Goal: Find specific page/section: Locate a particular part of the current website

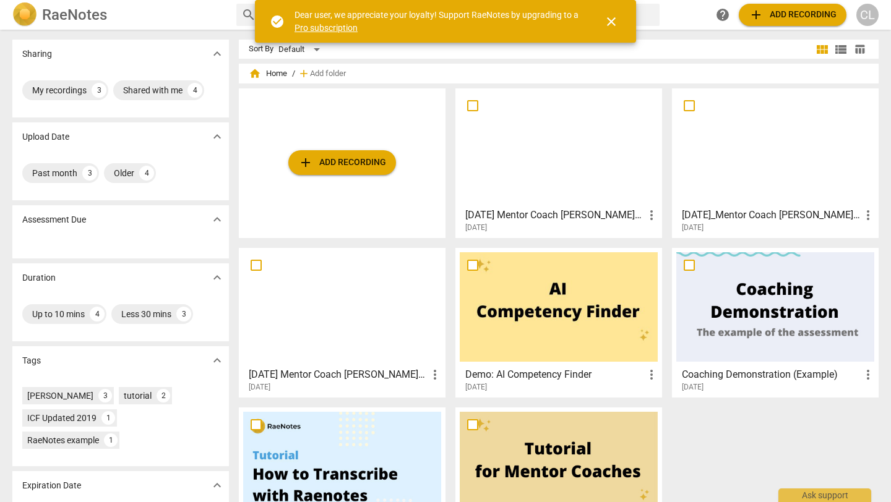
click at [742, 212] on h3 "[DATE]_Mentor Coach [PERSON_NAME] & [PERSON_NAME]-Meeting Recording" at bounding box center [771, 215] width 179 height 15
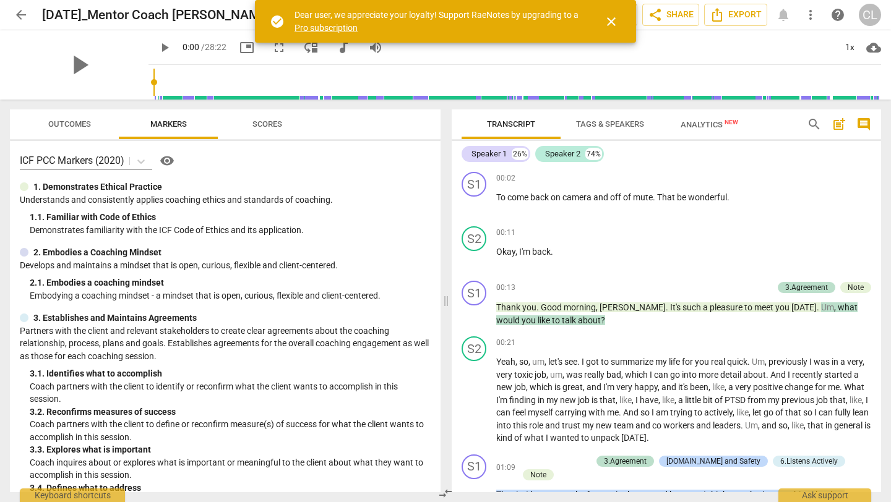
click at [173, 120] on span "Markers" at bounding box center [168, 123] width 37 height 9
click at [100, 129] on span "Outcomes" at bounding box center [69, 124] width 72 height 17
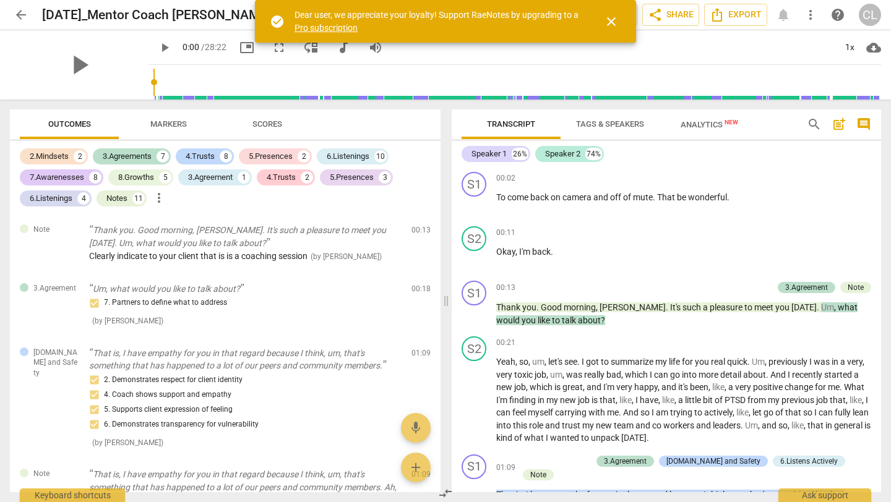
click at [149, 136] on button "Markers" at bounding box center [168, 125] width 99 height 30
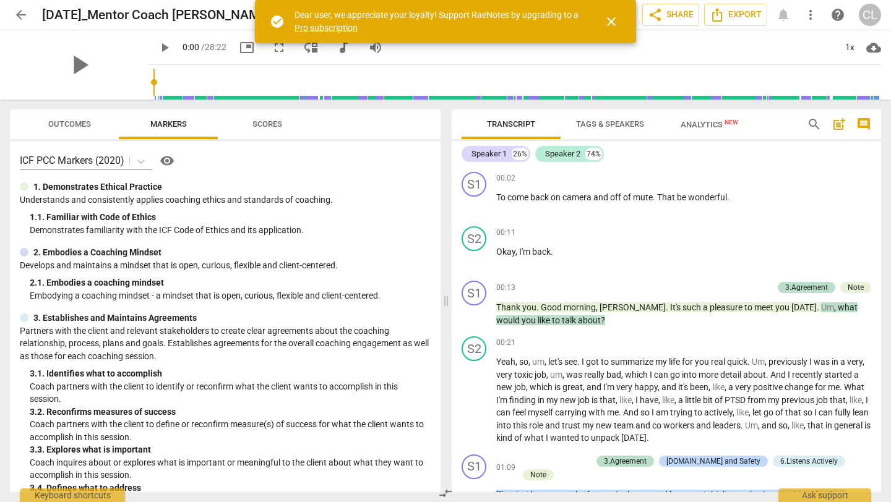
click at [79, 121] on span "Outcomes" at bounding box center [69, 123] width 43 height 9
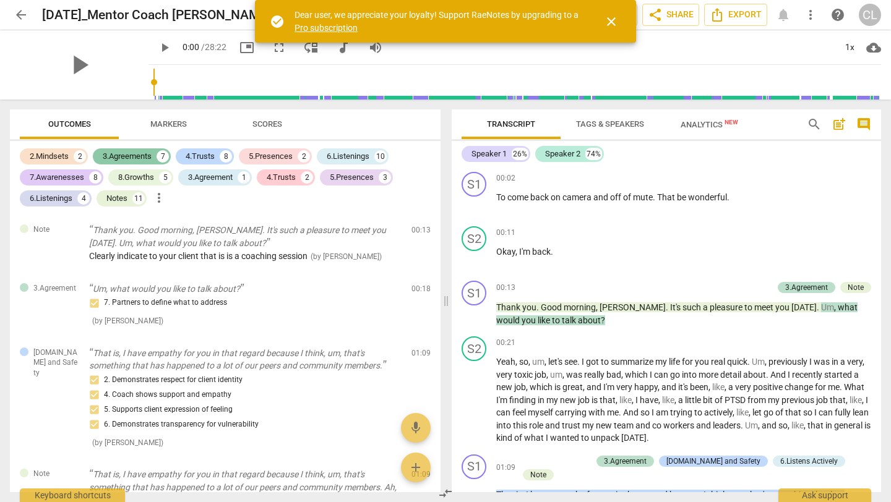
click at [140, 157] on div "3.Agreements" at bounding box center [127, 156] width 49 height 12
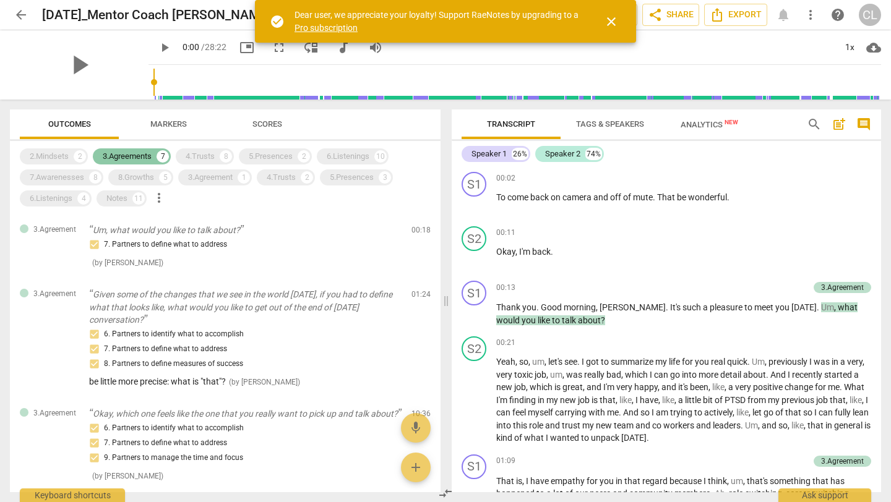
click at [140, 157] on div "3.Agreements" at bounding box center [127, 156] width 49 height 12
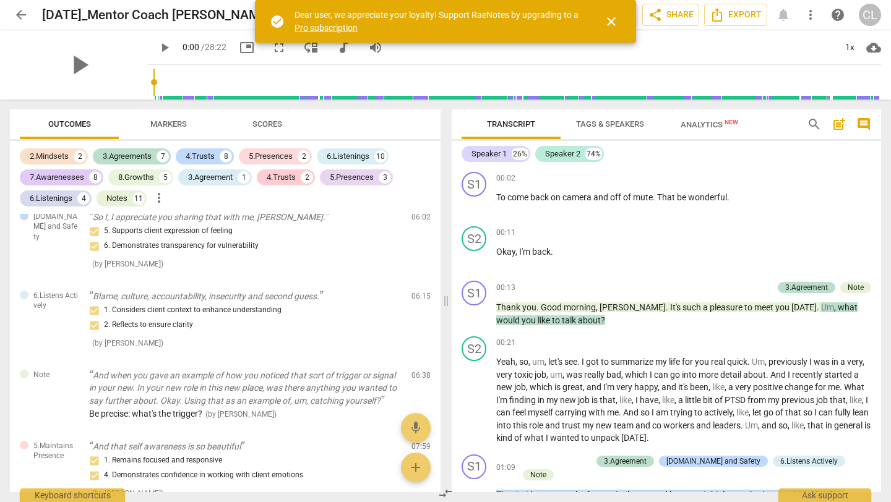
scroll to position [1598, 0]
